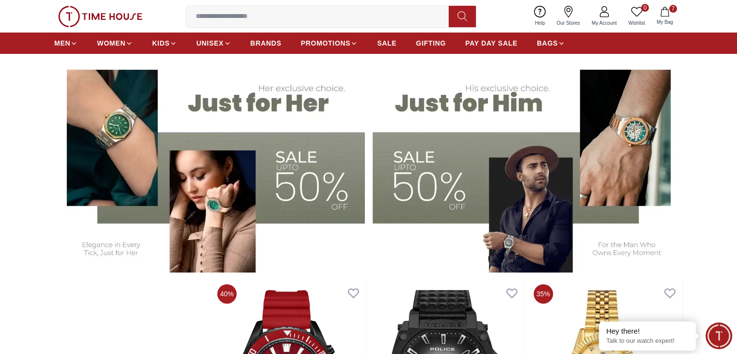
scroll to position [291, 0]
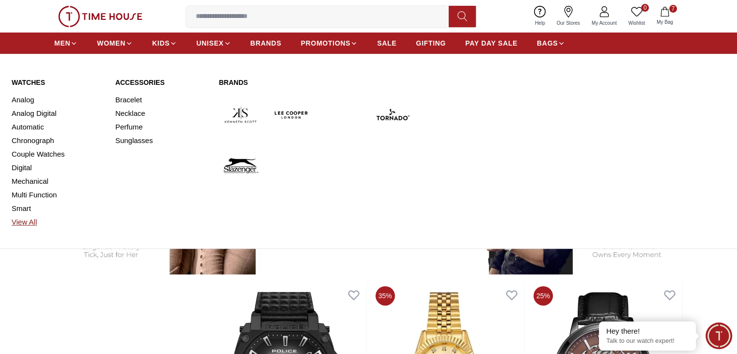
click at [17, 222] on link "View All" at bounding box center [58, 222] width 92 height 14
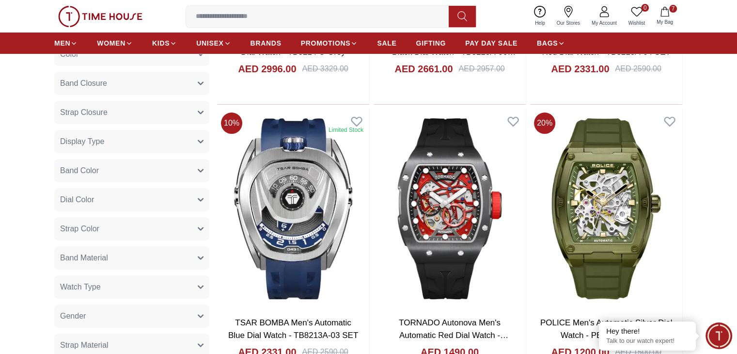
scroll to position [339, 0]
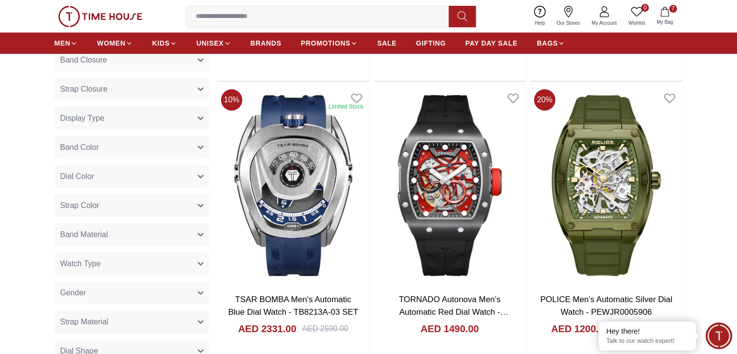
click at [93, 206] on span "Strap Color" at bounding box center [79, 206] width 39 height 12
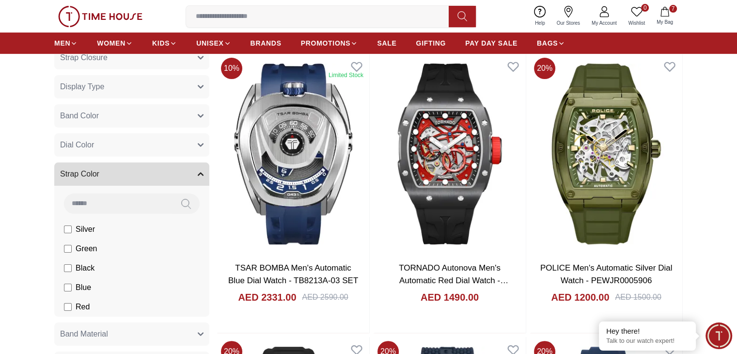
scroll to position [388, 0]
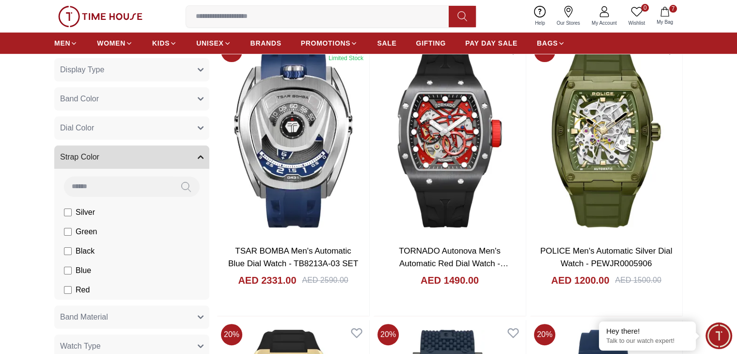
click at [116, 155] on button "Strap Color" at bounding box center [131, 156] width 155 height 23
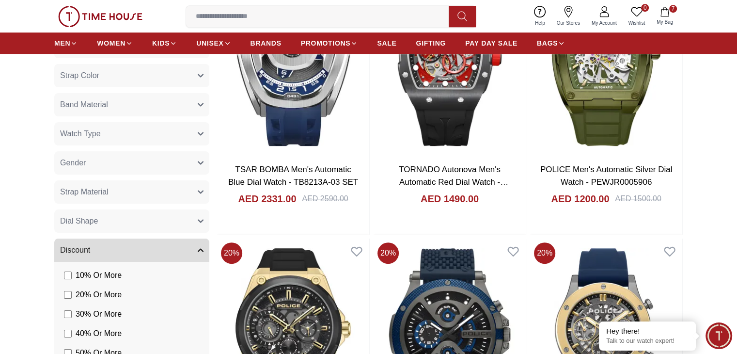
scroll to position [485, 0]
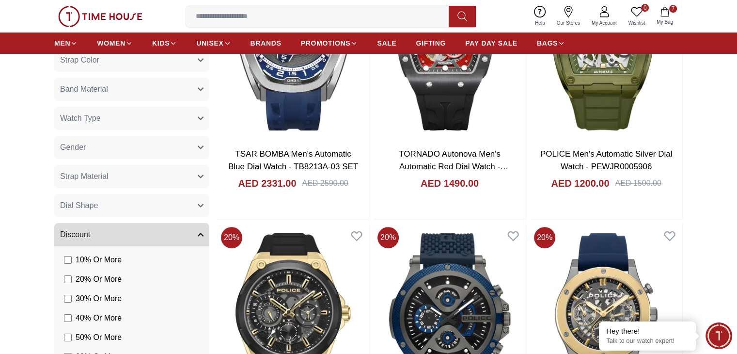
click at [103, 171] on span "Strap Material" at bounding box center [84, 177] width 48 height 12
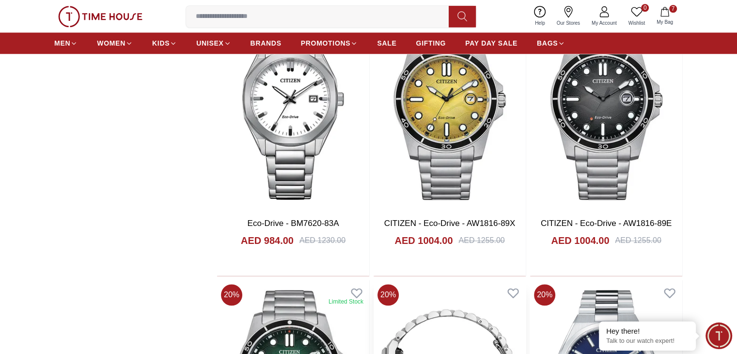
scroll to position [1211, 0]
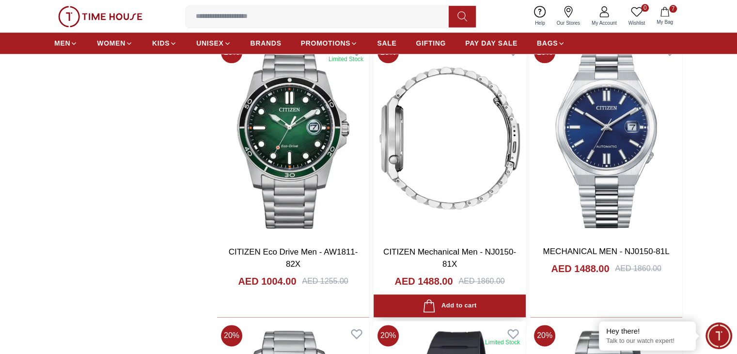
scroll to position [1018, 0]
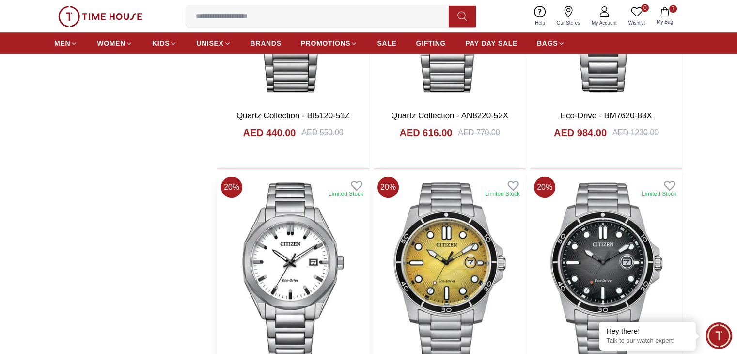
scroll to position [775, 0]
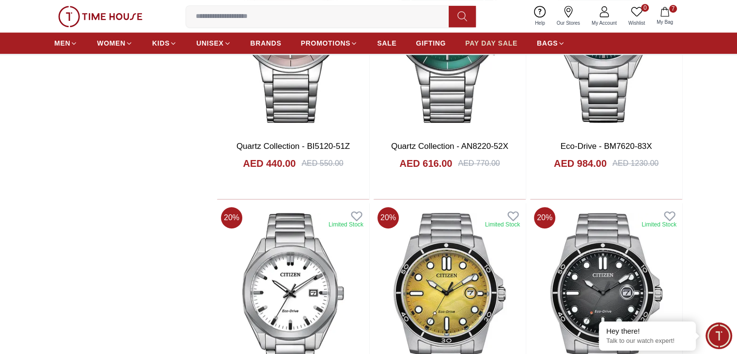
click at [491, 41] on span "PAY DAY SALE" at bounding box center [491, 43] width 52 height 10
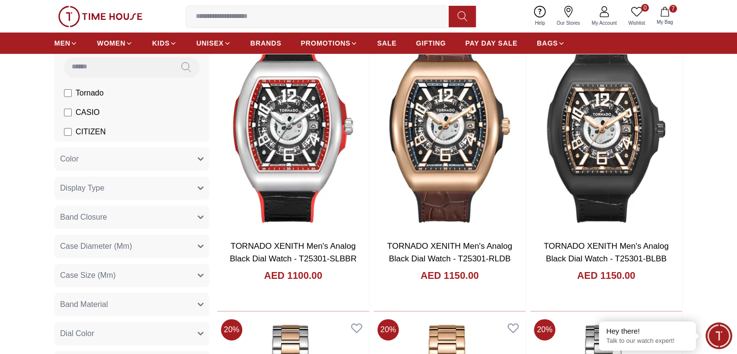
scroll to position [97, 0]
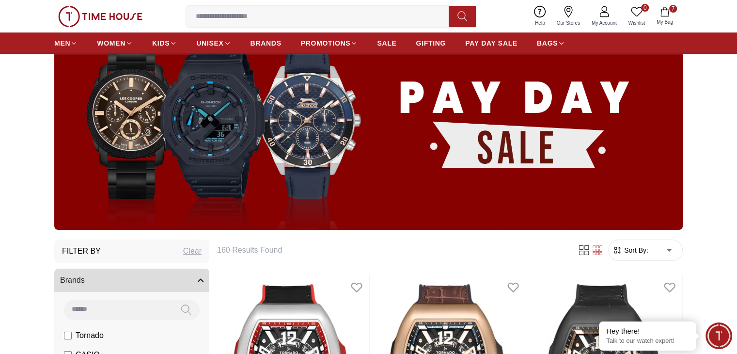
click at [582, 139] on img at bounding box center [368, 120] width 629 height 220
click at [513, 155] on img at bounding box center [368, 120] width 629 height 220
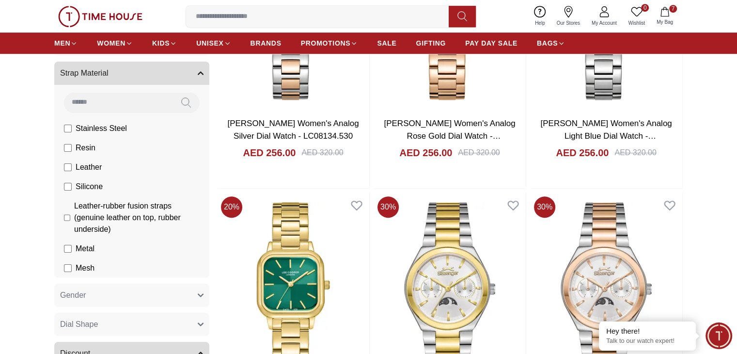
scroll to position [872, 0]
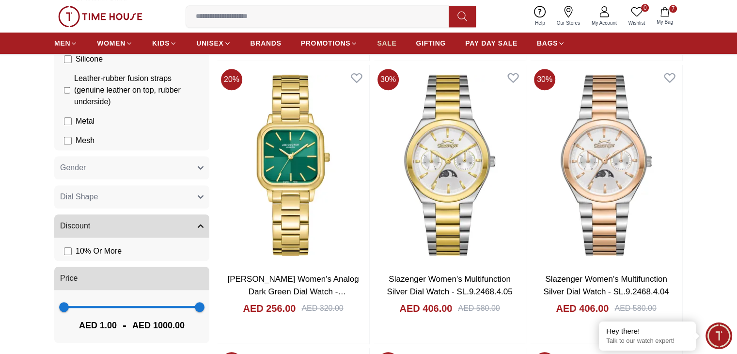
click at [388, 40] on span "SALE" at bounding box center [386, 43] width 19 height 10
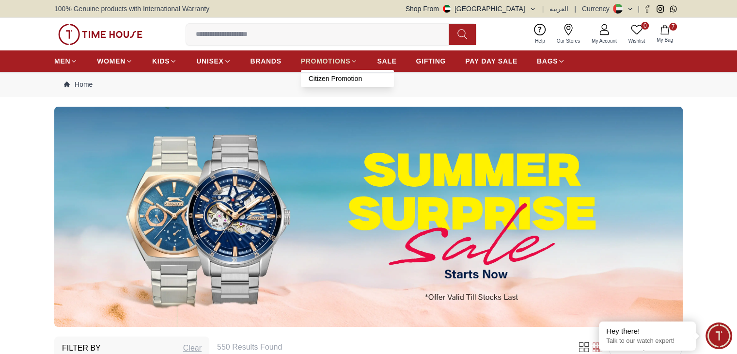
click at [343, 60] on span "PROMOTIONS" at bounding box center [326, 61] width 50 height 10
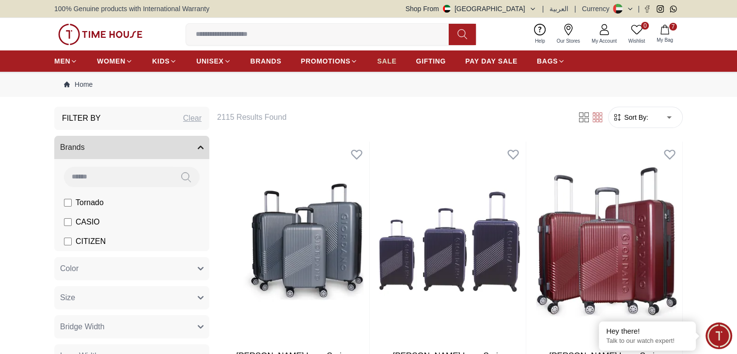
click at [390, 60] on span "SALE" at bounding box center [386, 61] width 19 height 10
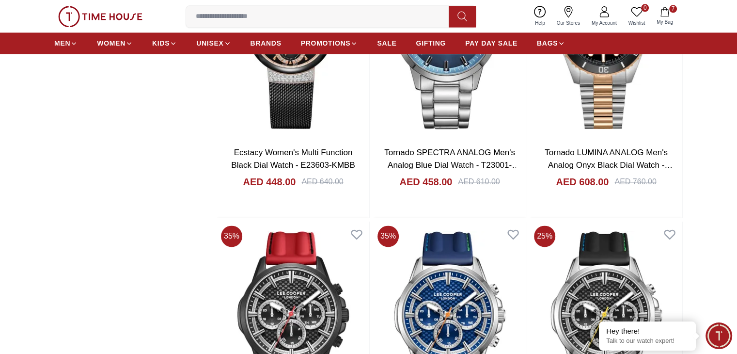
scroll to position [1454, 0]
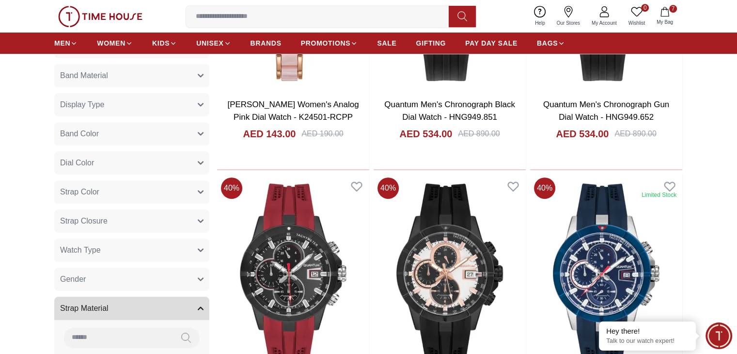
scroll to position [485, 0]
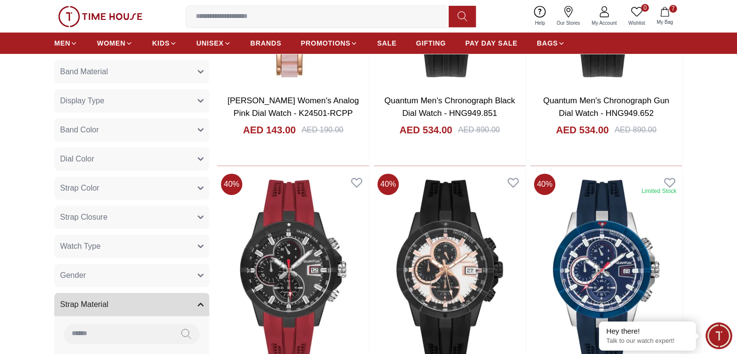
click at [165, 277] on button "Gender" at bounding box center [131, 275] width 155 height 23
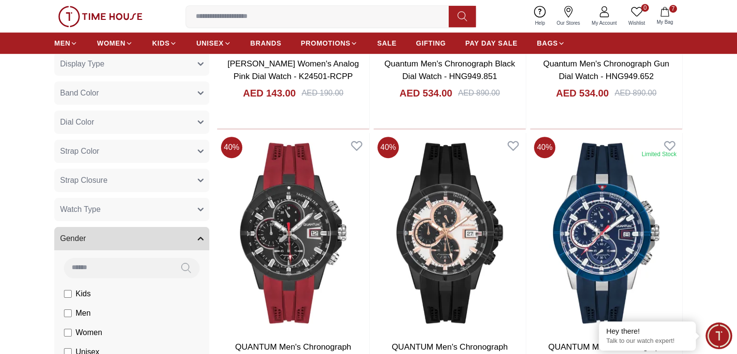
scroll to position [582, 0]
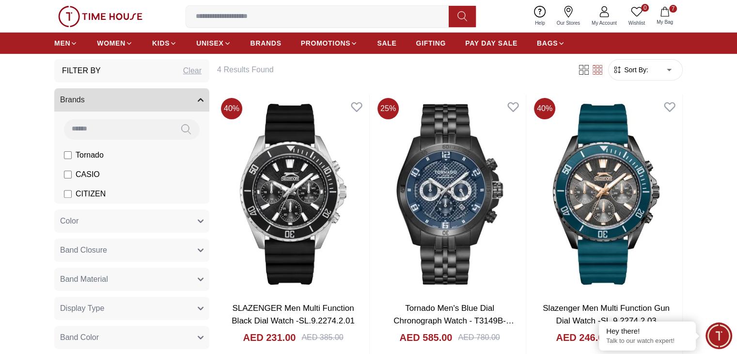
scroll to position [242, 0]
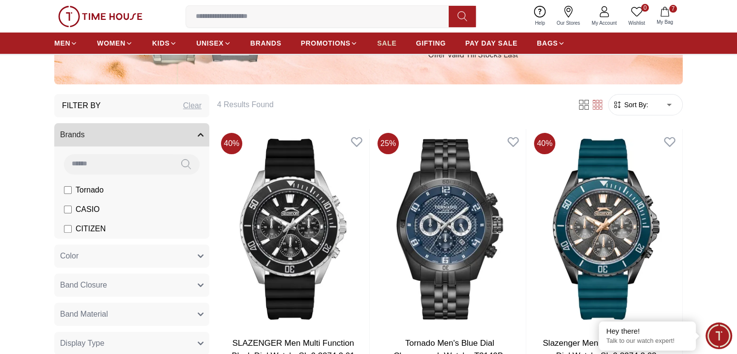
click at [382, 42] on span "SALE" at bounding box center [386, 43] width 19 height 10
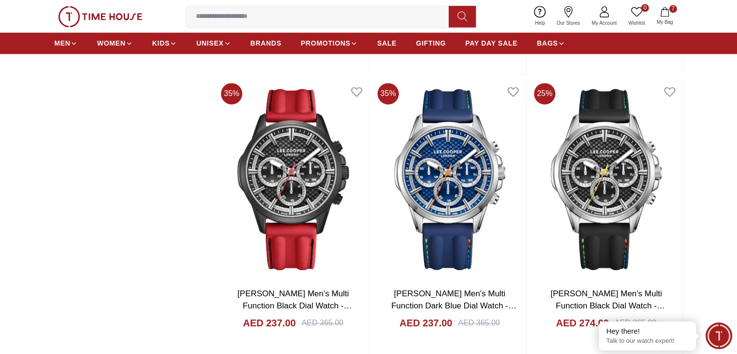
scroll to position [1551, 0]
